Goal: Task Accomplishment & Management: Manage account settings

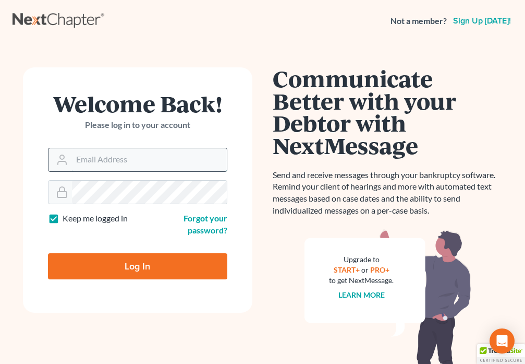
click at [108, 161] on input "Email Address" at bounding box center [149, 159] width 155 height 23
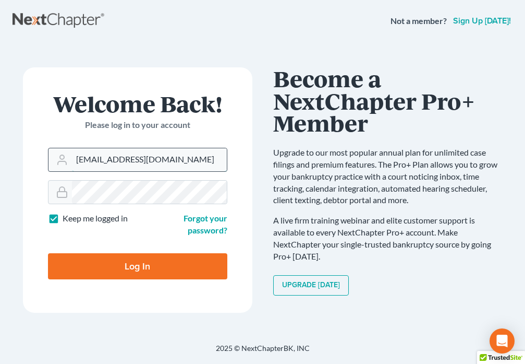
type input "[EMAIL_ADDRESS][DOMAIN_NAME]"
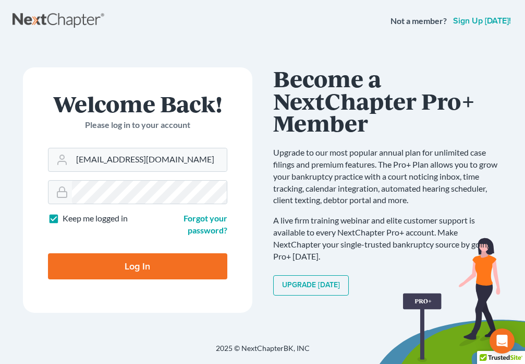
click at [134, 274] on input "Log In" at bounding box center [138, 266] width 180 height 26
type input "Thinking..."
